Goal: Task Accomplishment & Management: Manage account settings

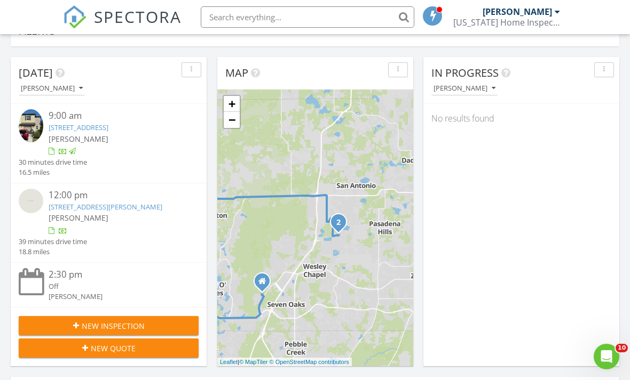
scroll to position [972, 630]
click at [305, 15] on input "text" at bounding box center [307, 16] width 213 height 21
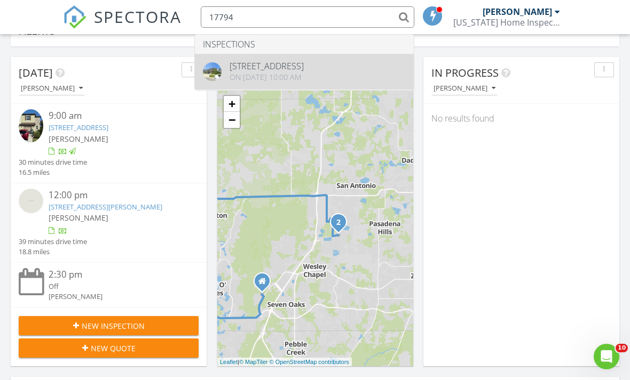
type input "17794"
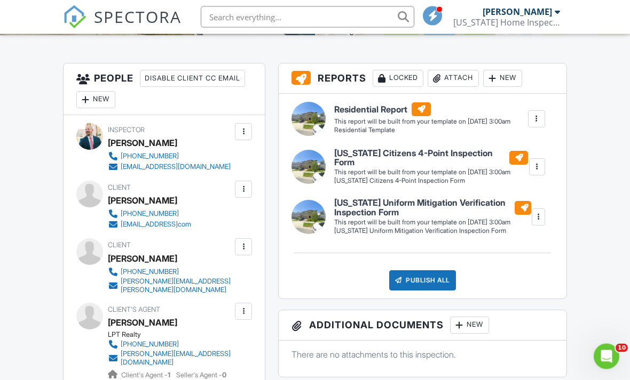
scroll to position [263, 0]
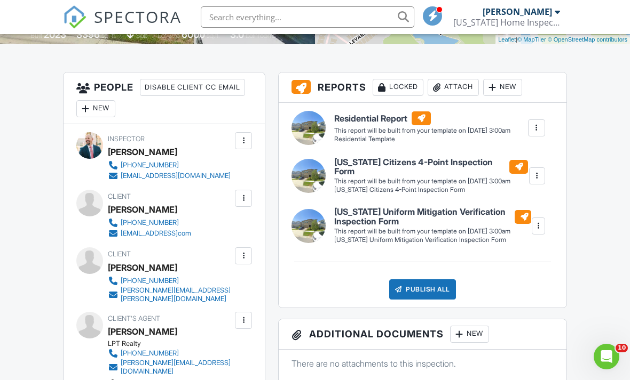
click at [241, 196] on div at bounding box center [243, 198] width 11 height 11
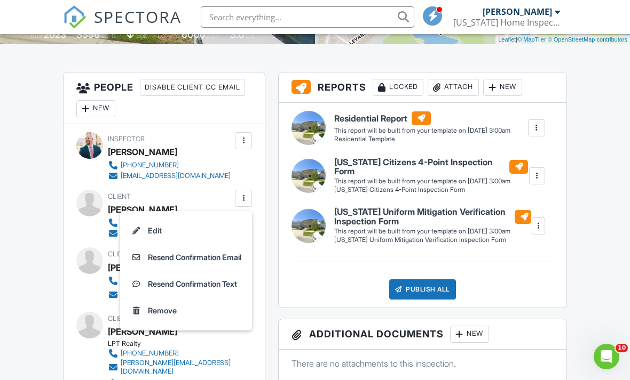
click at [154, 229] on li "Edit" at bounding box center [185, 231] width 119 height 27
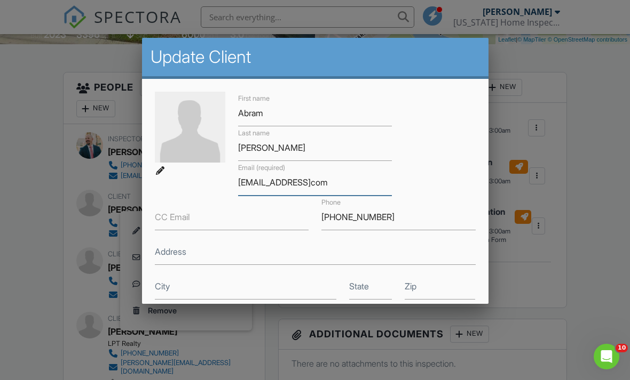
click at [354, 189] on input "[EMAIL_ADDRESS]com" at bounding box center [315, 183] width 154 height 26
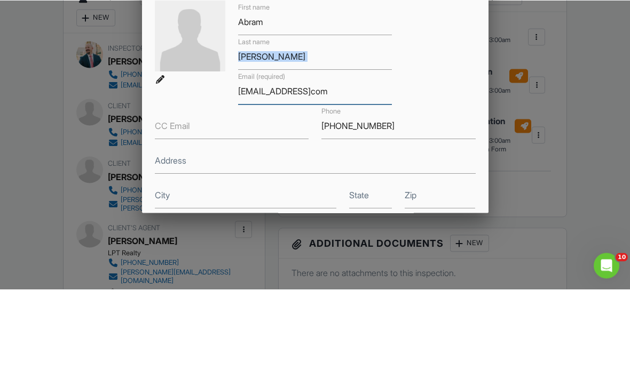
click at [366, 170] on input "[EMAIL_ADDRESS]com" at bounding box center [315, 183] width 154 height 26
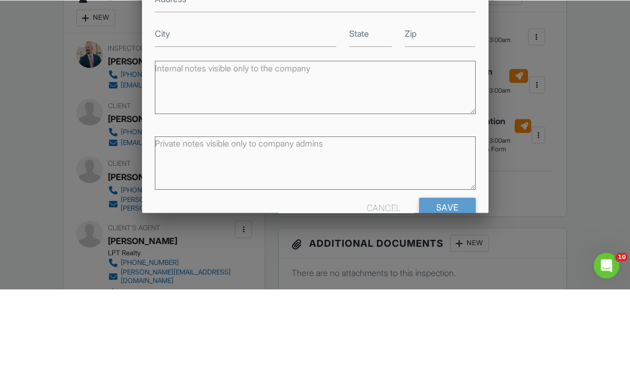
scroll to position [354, 0]
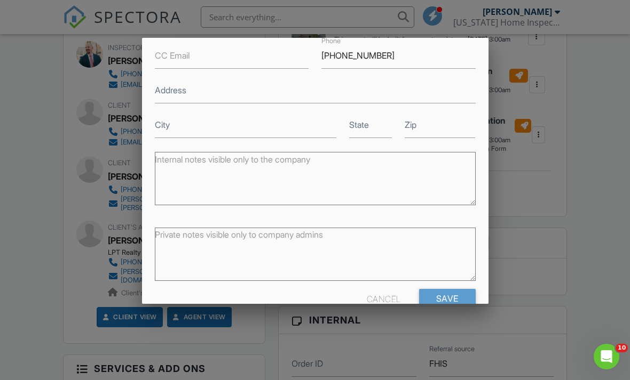
type input "[EMAIL_ADDRESS][DOMAIN_NAME]"
click at [453, 304] on input "Save" at bounding box center [447, 298] width 57 height 19
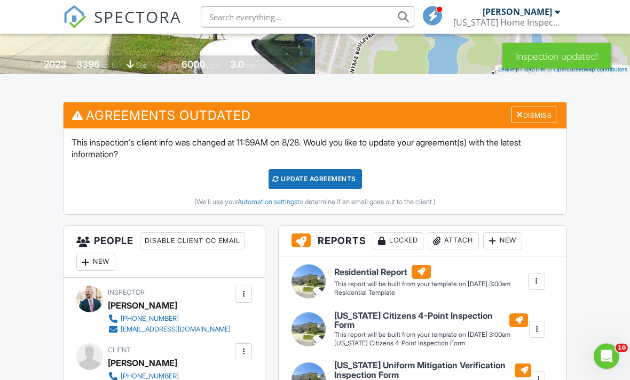
scroll to position [233, 0]
click at [549, 110] on div "Dismiss" at bounding box center [533, 115] width 45 height 17
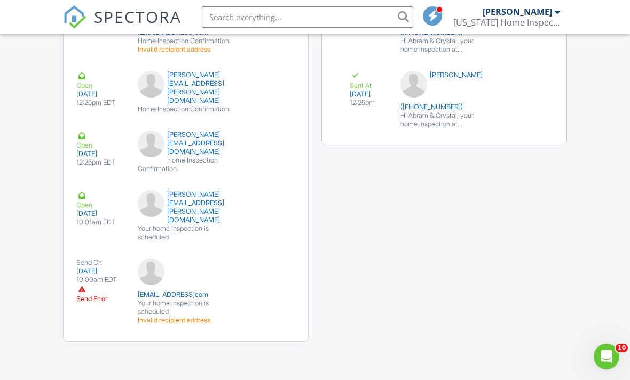
scroll to position [1421, 0]
click at [92, 276] on div "[DATE]" at bounding box center [100, 271] width 49 height 9
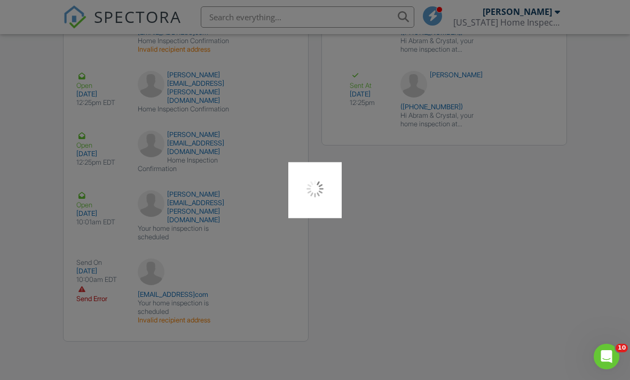
scroll to position [1456, 0]
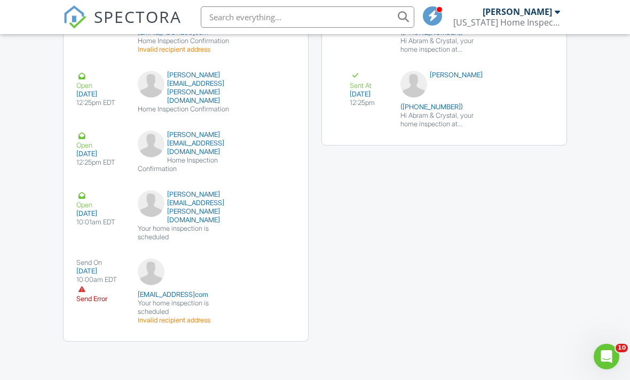
click at [280, 313] on div "Send On 08/28/2025 10:00am EDT Send Error abram.ortega86@gmailcom Your home ins…" at bounding box center [186, 291] width 244 height 83
click at [188, 264] on div "[EMAIL_ADDRESS]com" at bounding box center [186, 279] width 97 height 41
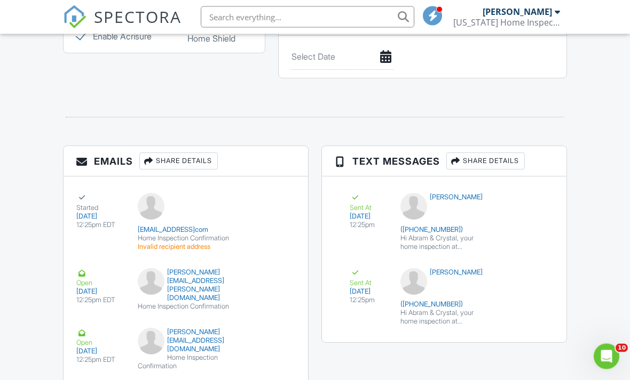
scroll to position [1206, 0]
click at [211, 164] on div "Share Details" at bounding box center [178, 161] width 78 height 17
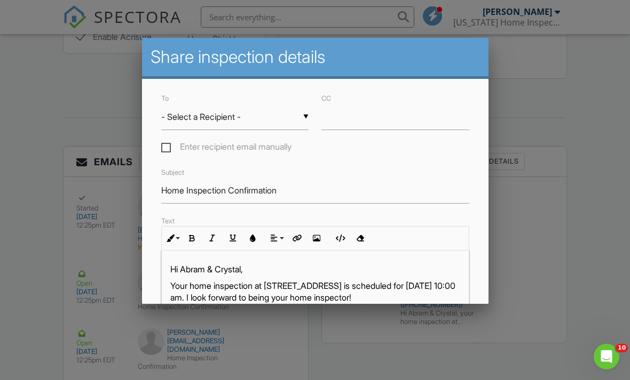
click at [308, 118] on input "- Select a Recipient -" at bounding box center [235, 117] width 148 height 26
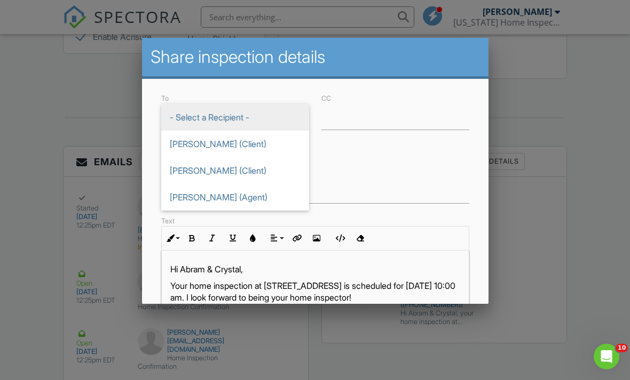
click at [232, 149] on span "[PERSON_NAME] (Client)" at bounding box center [235, 144] width 148 height 27
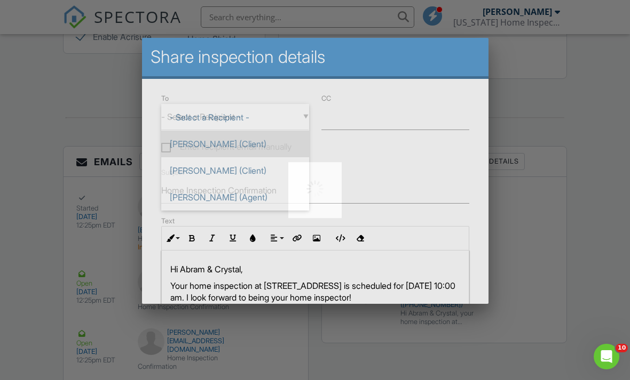
type input "[PERSON_NAME] (Client)"
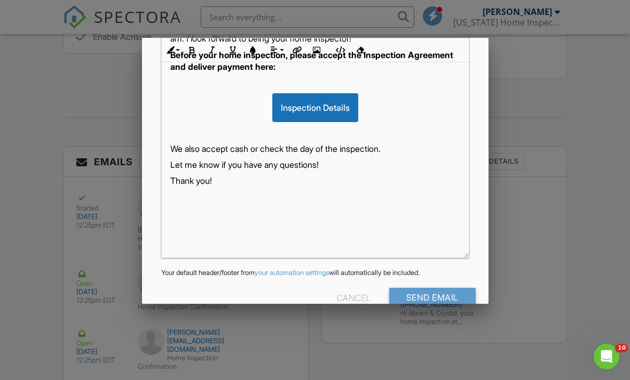
scroll to position [258, 0]
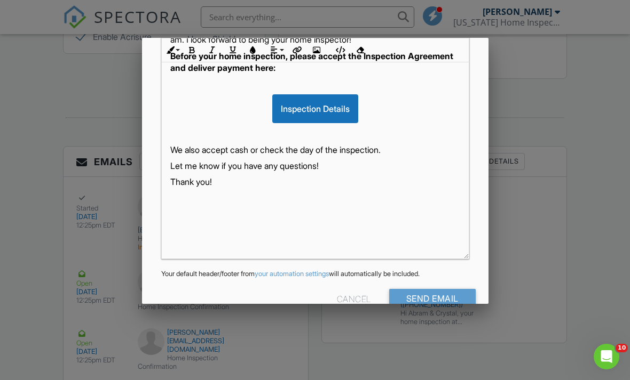
click at [435, 301] on input "Send Email" at bounding box center [432, 298] width 86 height 19
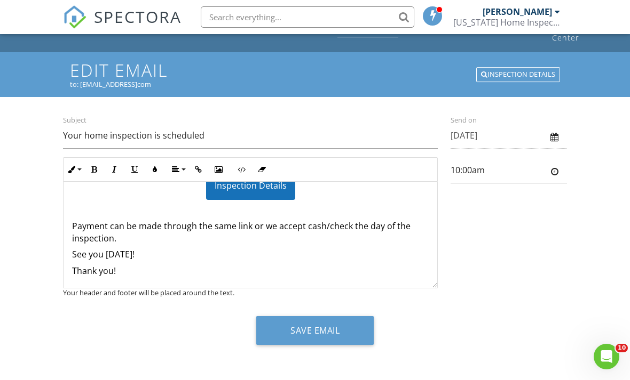
scroll to position [104, 0]
click at [147, 75] on h1 "Edit Email" at bounding box center [315, 70] width 490 height 19
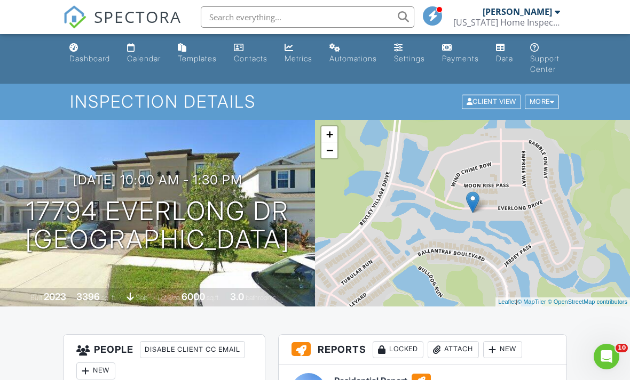
click at [354, 376] on h6 "Residential Report" at bounding box center [422, 381] width 176 height 14
